Goal: Browse casually

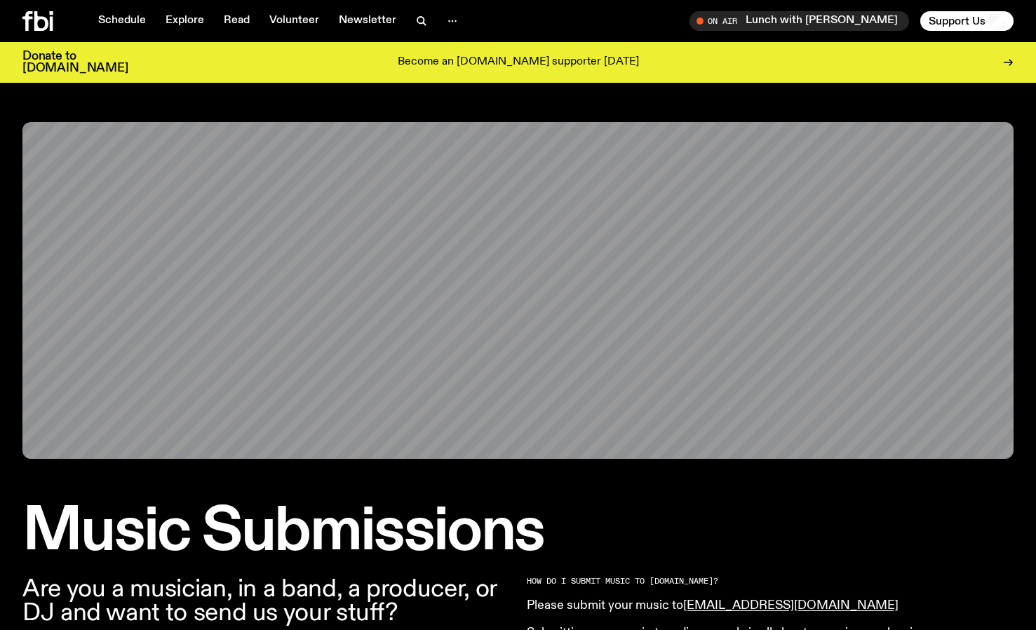
scroll to position [683, 0]
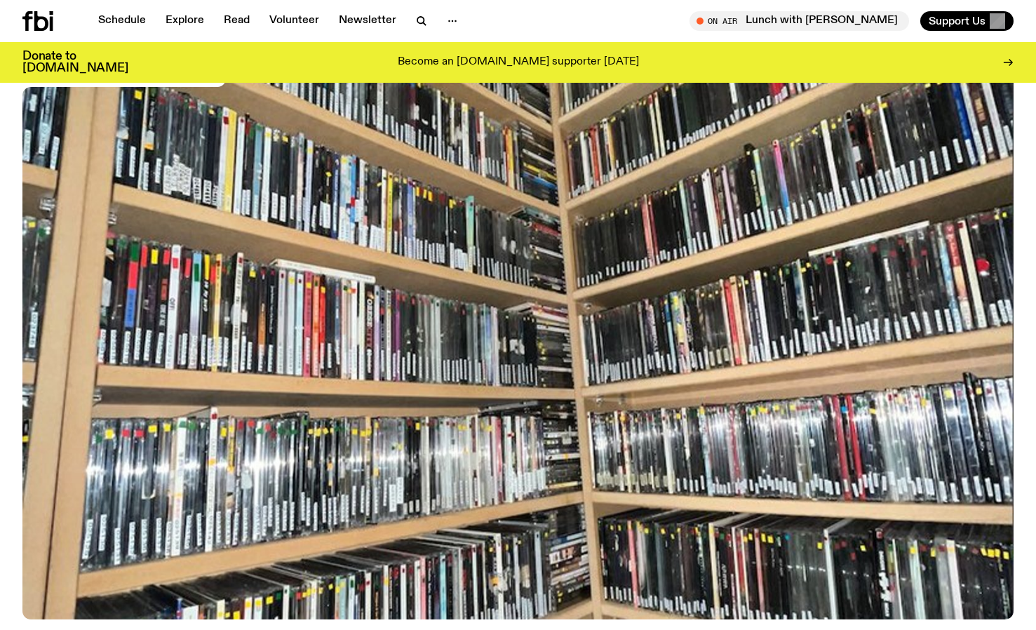
scroll to position [138, 0]
